Goal: Information Seeking & Learning: Learn about a topic

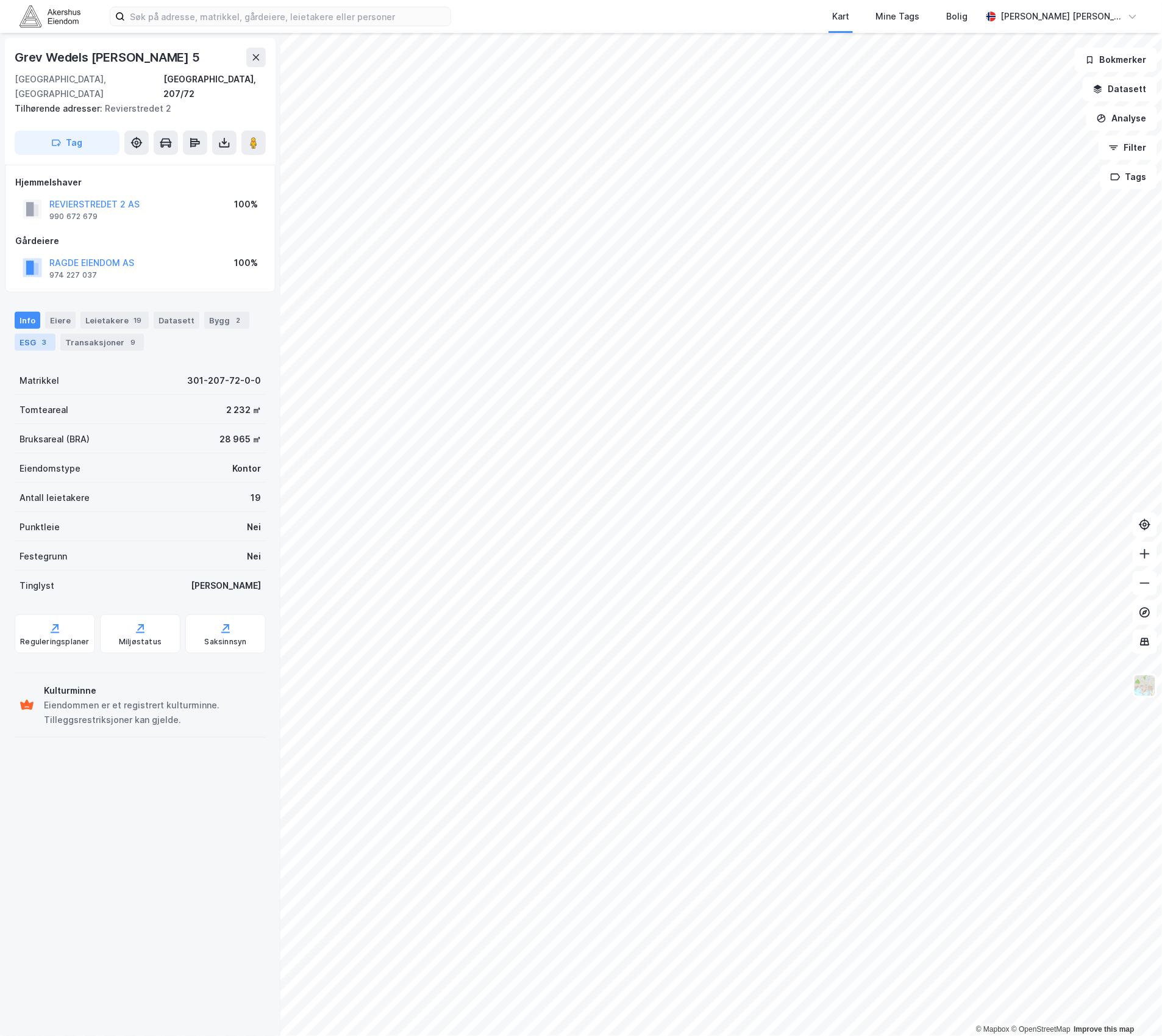
click at [46, 336] on div "3" at bounding box center [44, 341] width 12 height 12
